Goal: Transaction & Acquisition: Purchase product/service

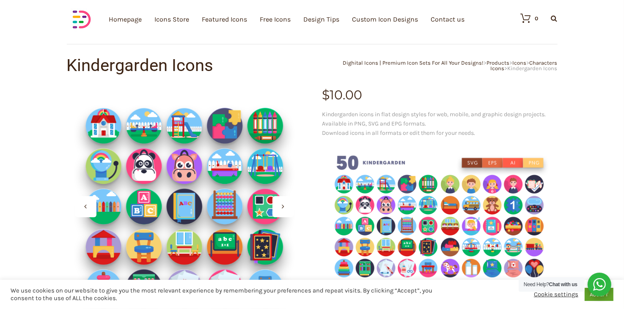
scroll to position [42, 0]
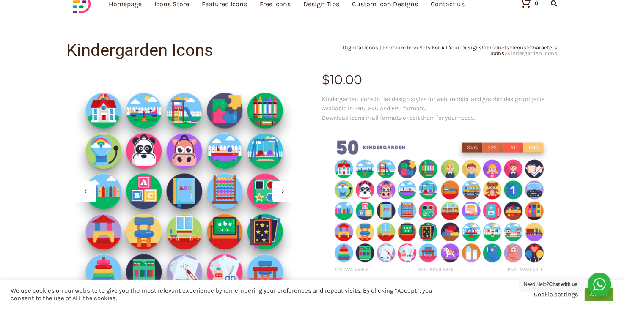
click at [227, 109] on div at bounding box center [185, 192] width 236 height 236
click at [345, 166] on img at bounding box center [440, 207] width 236 height 157
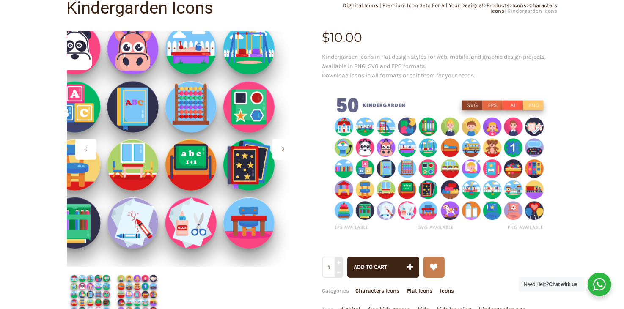
scroll to position [169, 0]
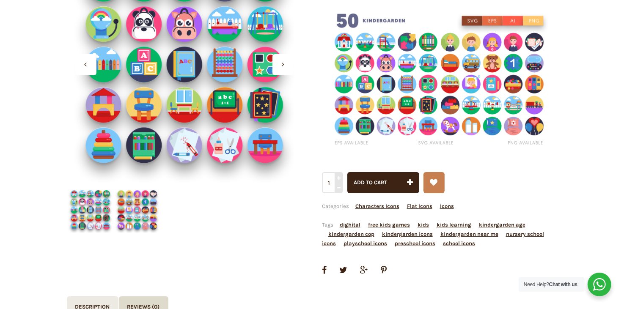
click at [342, 41] on img at bounding box center [440, 80] width 236 height 157
click at [373, 185] on span "Add to cart" at bounding box center [370, 182] width 33 height 6
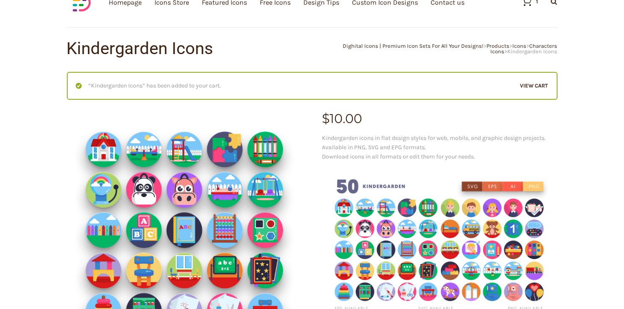
scroll to position [85, 0]
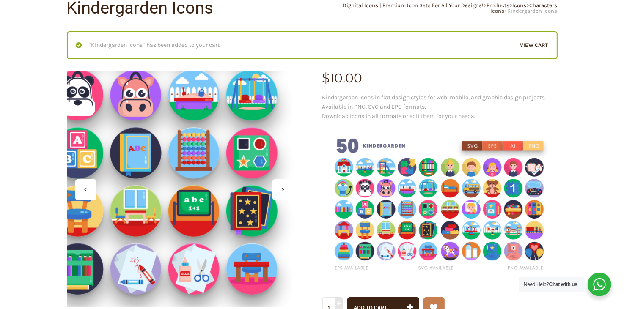
click at [251, 206] on div at bounding box center [185, 190] width 236 height 236
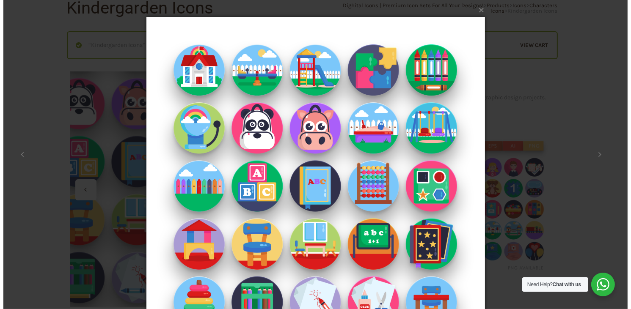
scroll to position [53, 0]
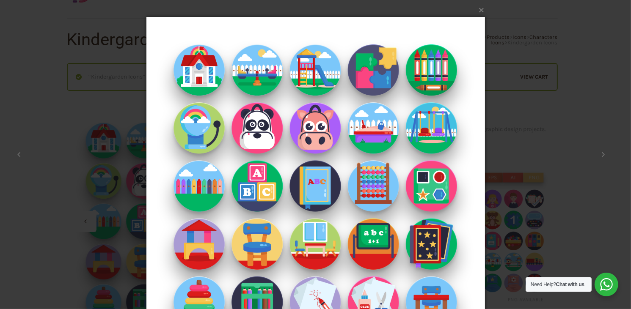
click at [285, 171] on img at bounding box center [315, 186] width 339 height 372
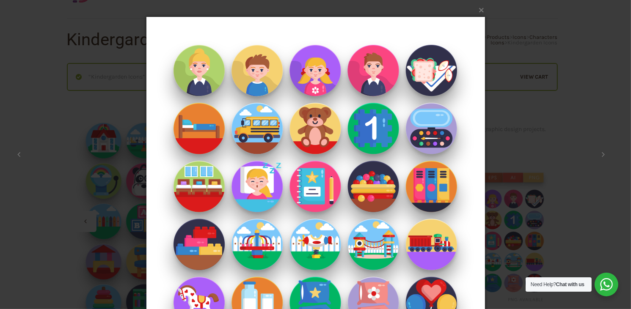
click at [310, 176] on img at bounding box center [315, 186] width 339 height 372
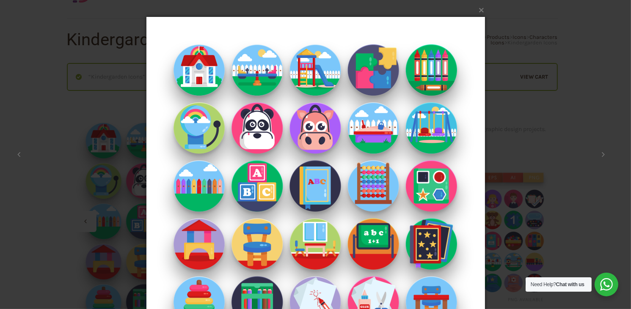
click at [322, 128] on img at bounding box center [315, 186] width 339 height 372
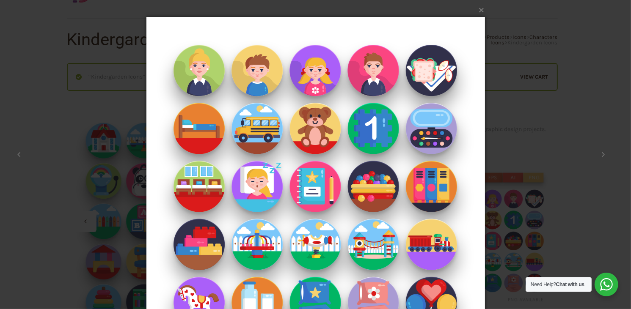
click at [319, 128] on img at bounding box center [315, 186] width 339 height 372
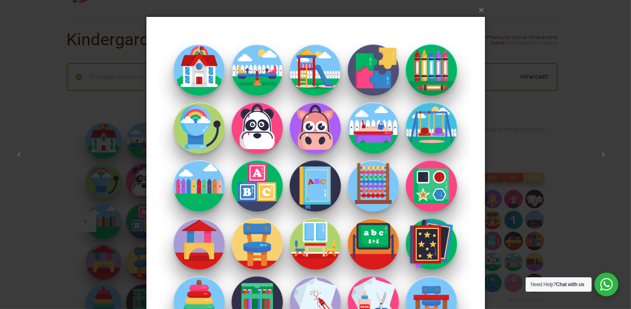
click at [319, 128] on img at bounding box center [315, 186] width 339 height 372
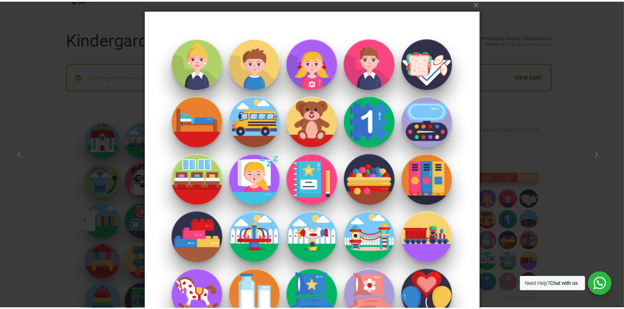
scroll to position [0, 0]
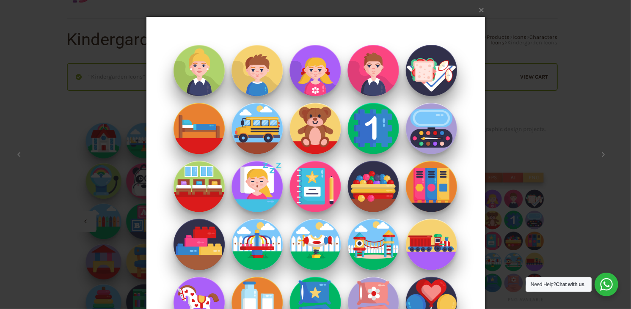
click at [516, 118] on div "× KindergartenIcons _ Shop 2 / 2 Loading..." at bounding box center [315, 154] width 631 height 309
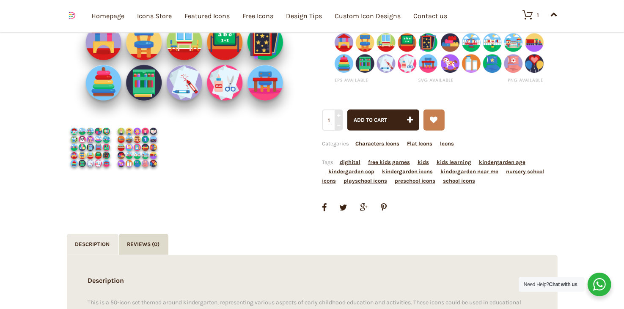
scroll to position [264, 0]
